Goal: Information Seeking & Learning: Understand process/instructions

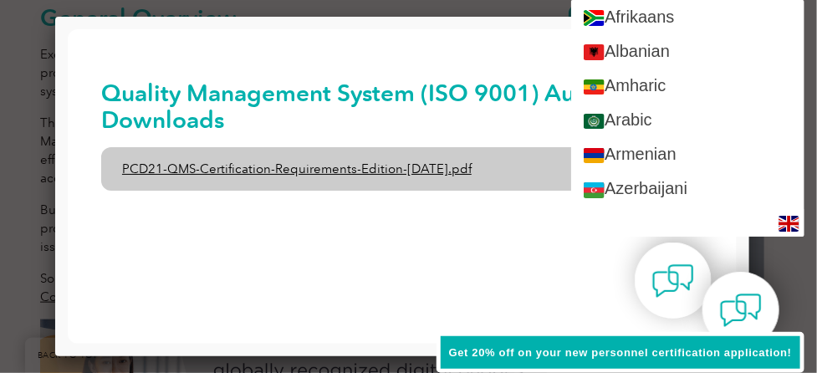
click at [247, 170] on link "PCD21-QMS-Certification-Requirements-Edition-2-April-2022.pdf" at bounding box center [401, 167] width 602 height 43
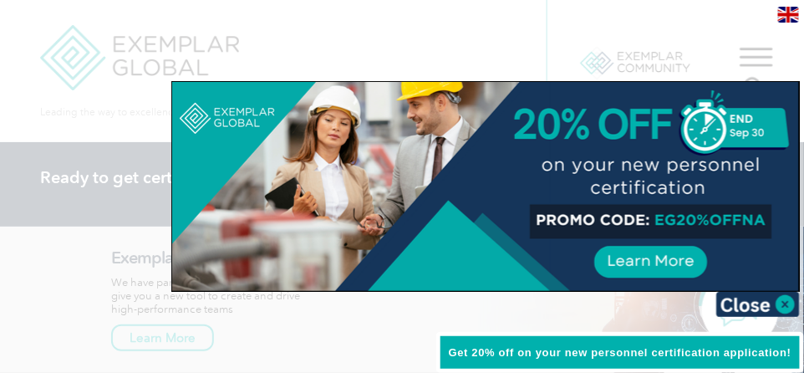
click at [616, 359] on div "Get 20% off on your new personnel certification application!" at bounding box center [620, 353] width 368 height 42
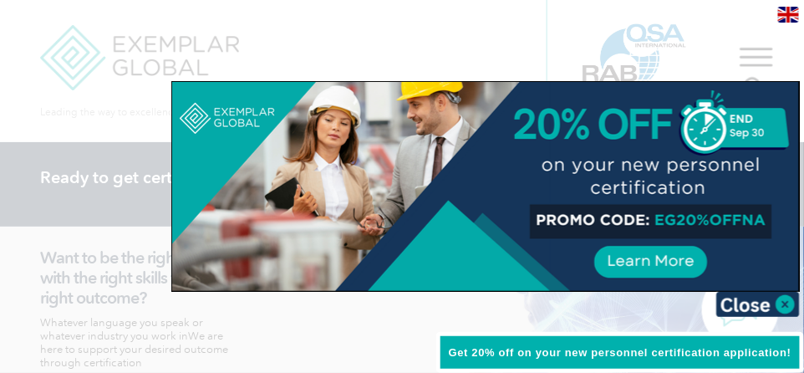
click at [561, 354] on span "Get 20% off on your new personnel certification application!" at bounding box center [620, 352] width 343 height 13
click at [787, 298] on img at bounding box center [759, 304] width 84 height 25
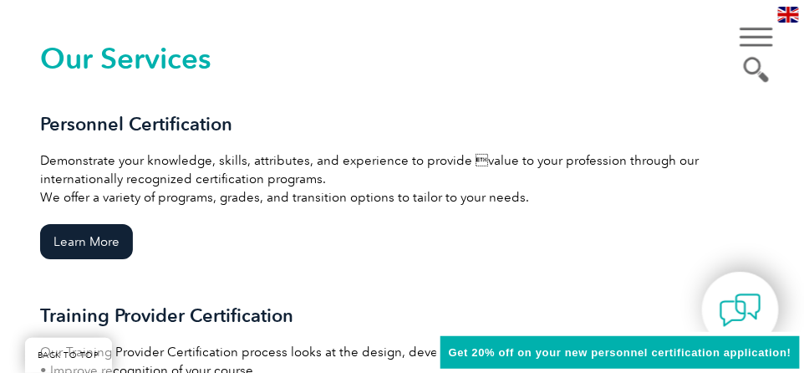
scroll to position [1338, 0]
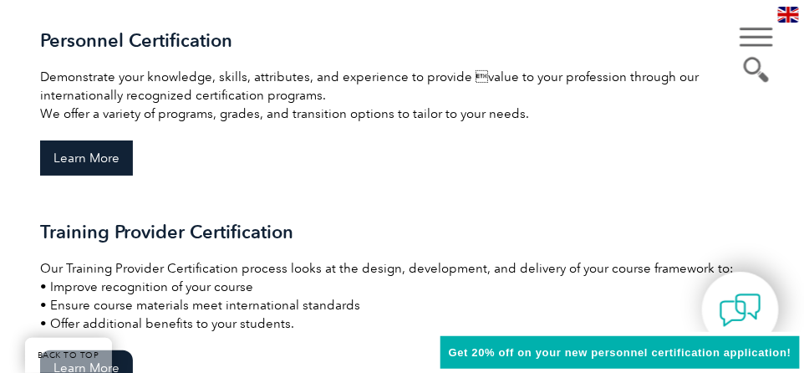
click at [110, 161] on link "Learn More" at bounding box center [86, 157] width 93 height 35
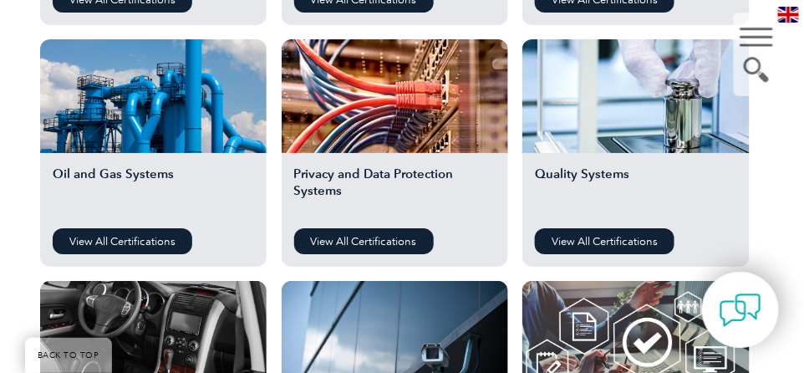
scroll to position [1338, 0]
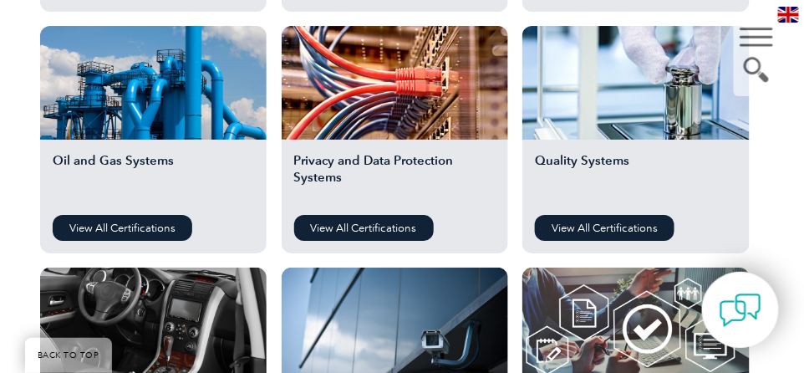
click at [587, 160] on h2 "Quality Systems" at bounding box center [636, 177] width 202 height 50
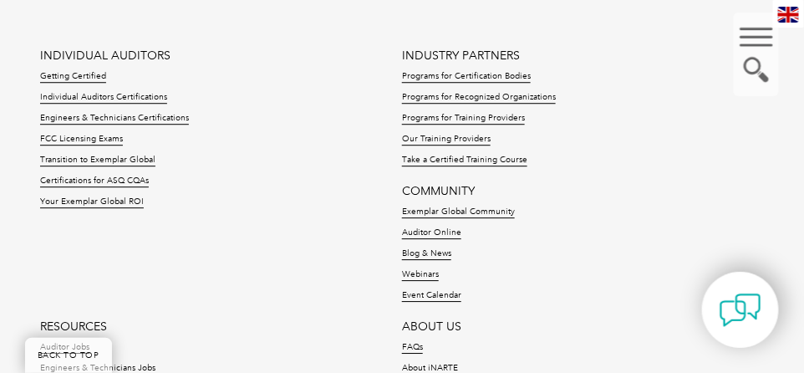
scroll to position [2425, 0]
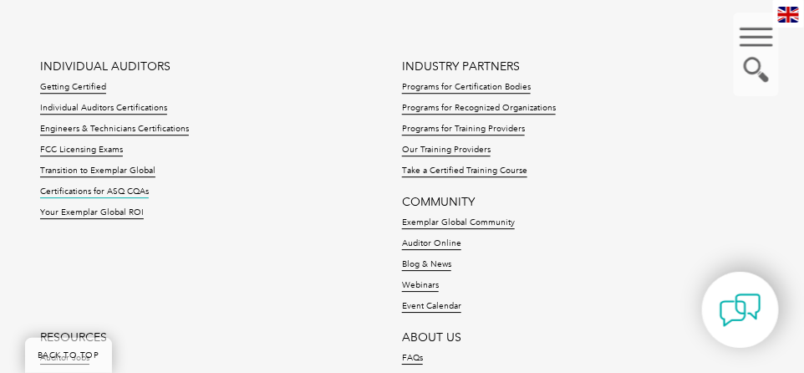
click at [115, 197] on link "Certifications for ASQ CQAs" at bounding box center [94, 192] width 109 height 12
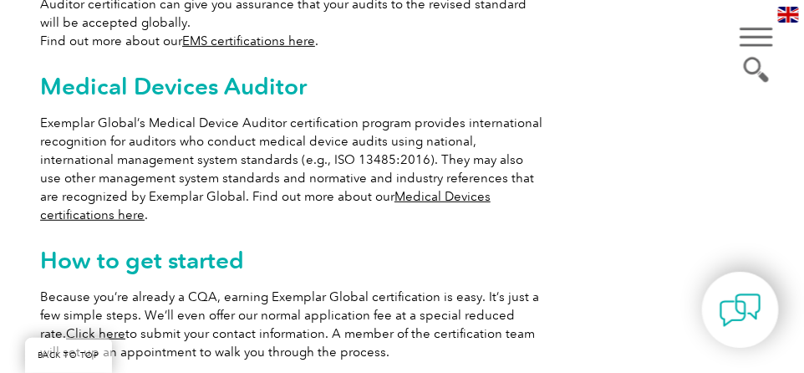
scroll to position [1589, 0]
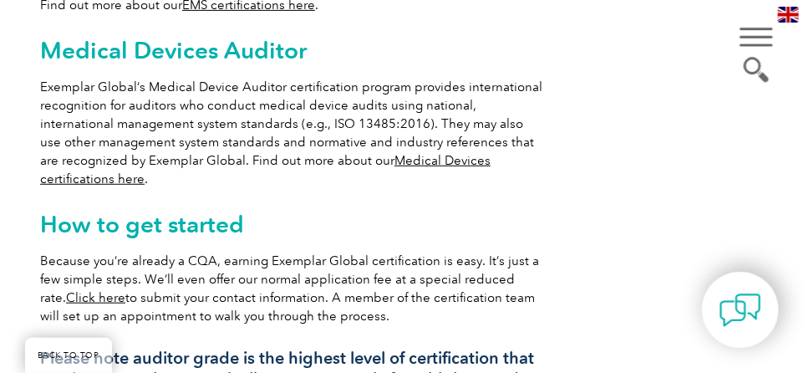
click at [450, 164] on link "Medical Devices certifications here" at bounding box center [265, 169] width 451 height 33
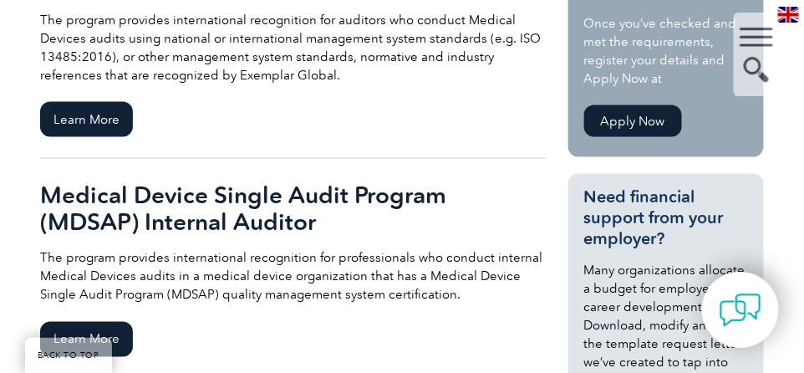
scroll to position [334, 0]
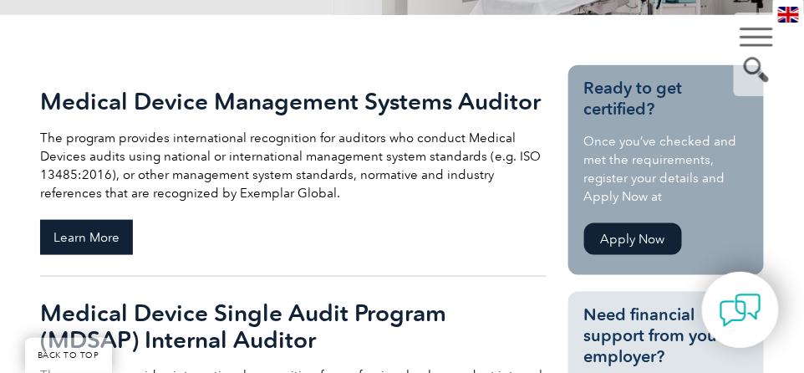
click at [65, 232] on span "Learn More" at bounding box center [86, 237] width 93 height 35
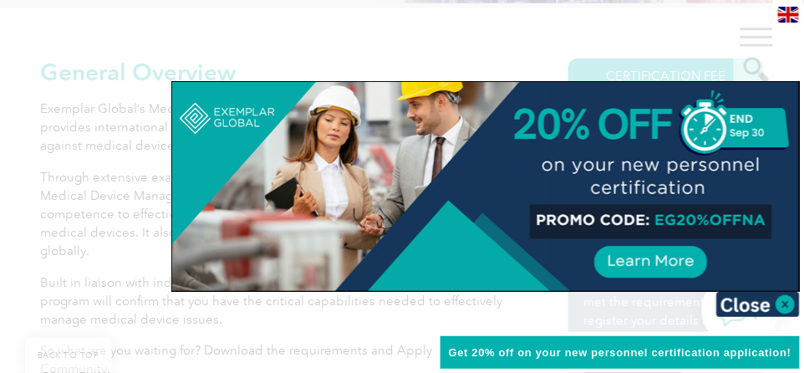
scroll to position [502, 0]
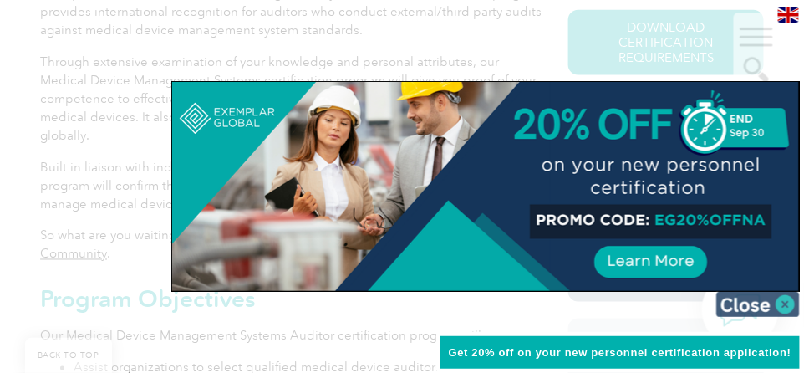
click at [786, 299] on img at bounding box center [759, 304] width 84 height 25
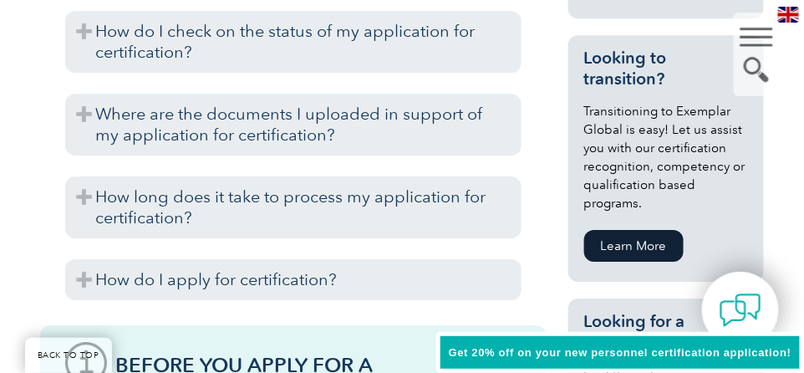
scroll to position [1171, 0]
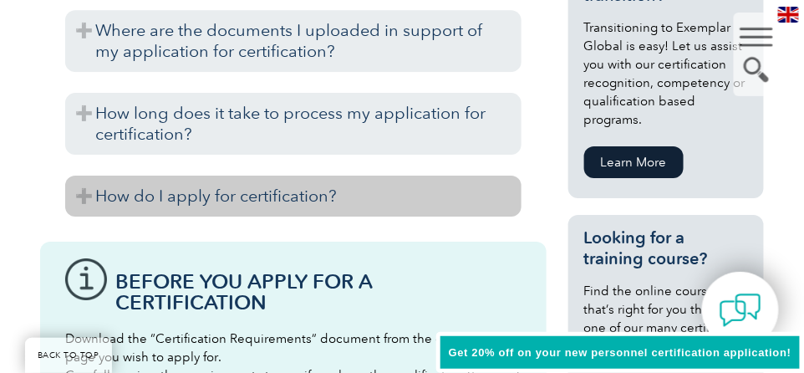
click at [295, 196] on h3 "How do I apply for certification?" at bounding box center [293, 196] width 456 height 41
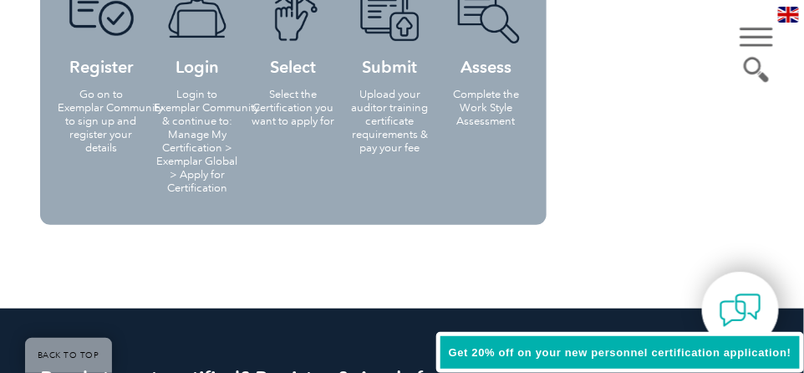
scroll to position [3094, 0]
